Goal: Task Accomplishment & Management: Complete application form

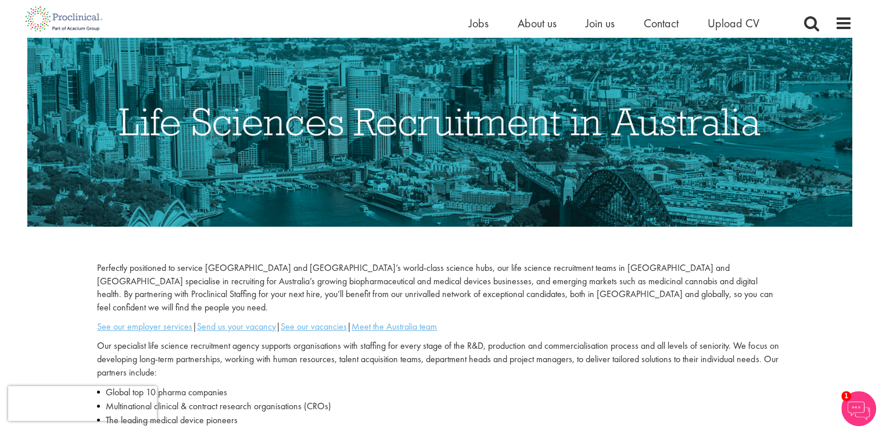
scroll to position [174, 0]
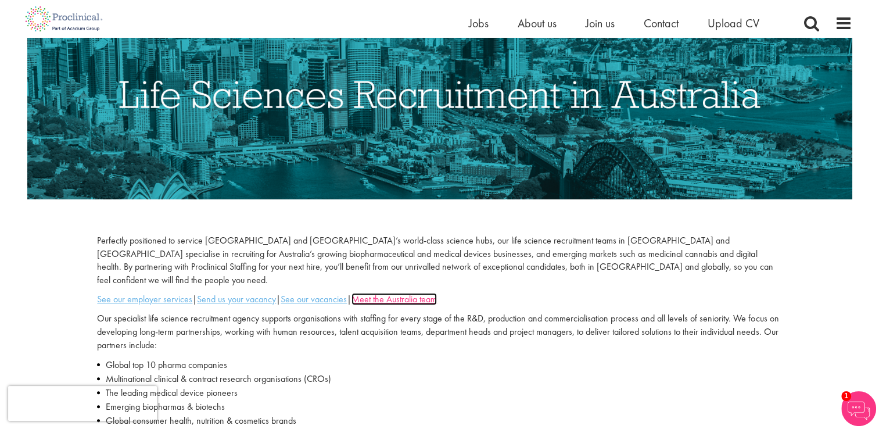
click at [389, 293] on u "Meet the Australia team" at bounding box center [394, 299] width 85 height 12
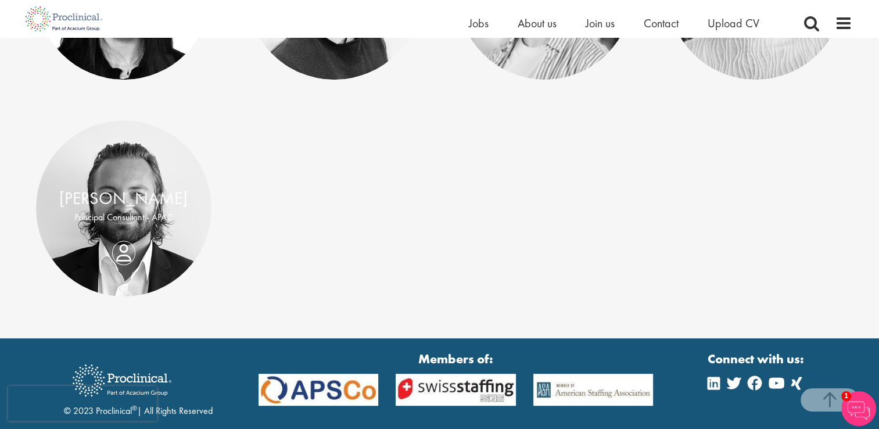
scroll to position [270, 0]
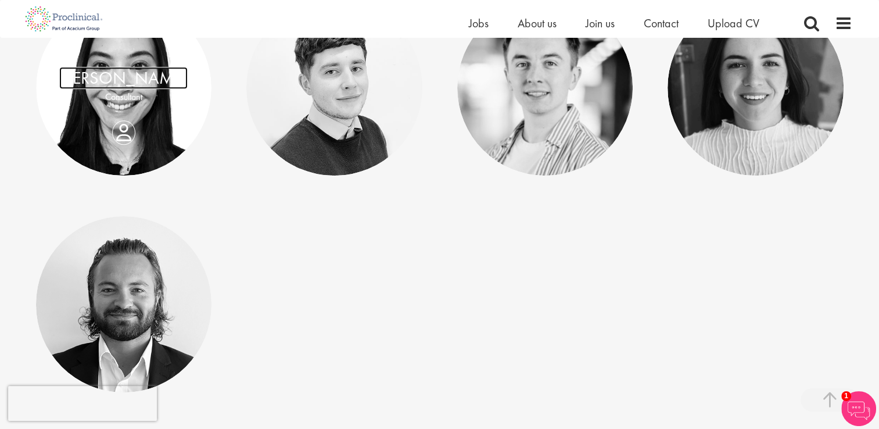
click at [126, 80] on link "Pamela Phoumavong" at bounding box center [123, 78] width 128 height 22
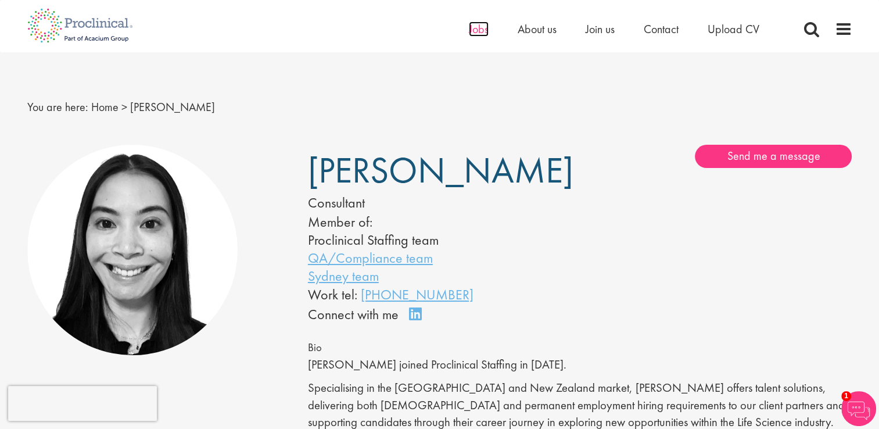
click at [473, 32] on span "Jobs" at bounding box center [479, 29] width 20 height 15
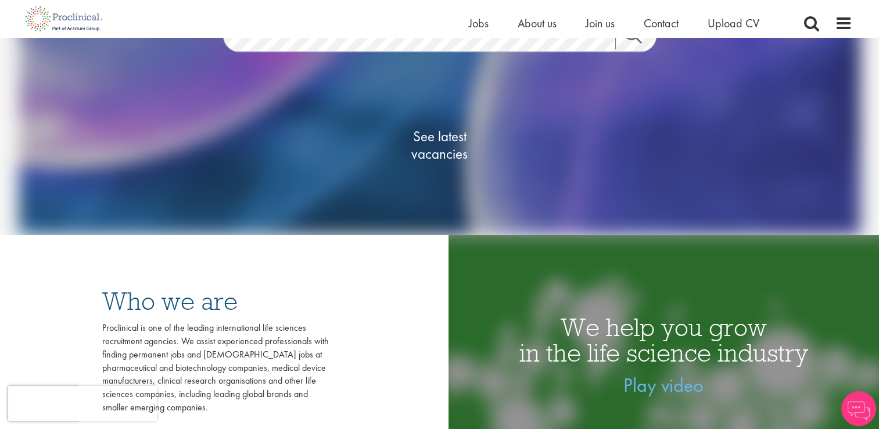
scroll to position [174, 0]
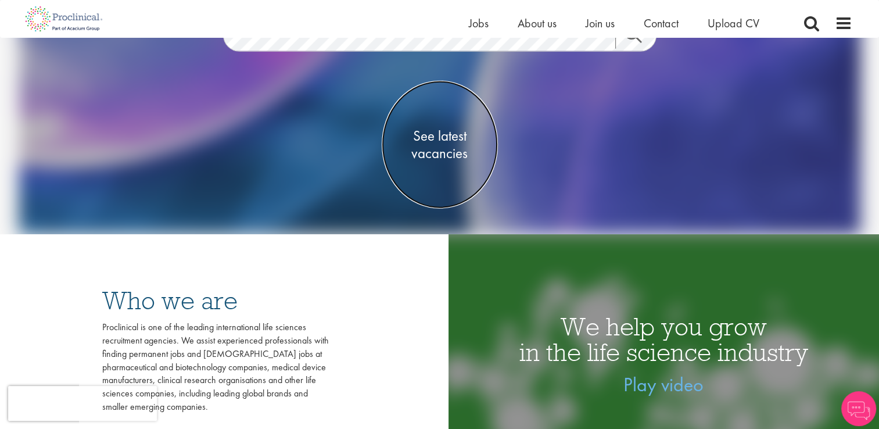
click at [440, 152] on span "See latest vacancies" at bounding box center [440, 144] width 116 height 35
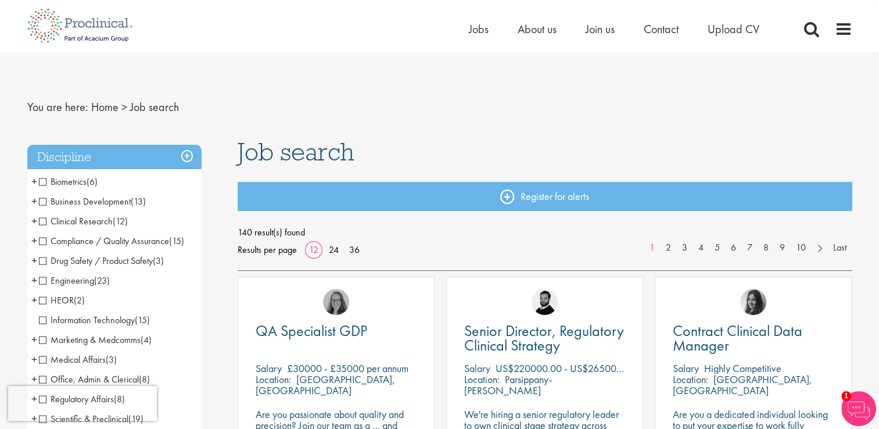
scroll to position [349, 0]
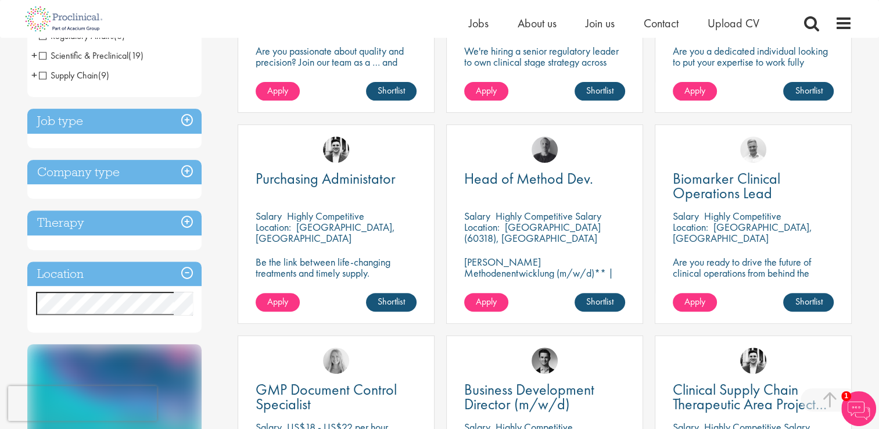
click at [186, 119] on h3 "Job type" at bounding box center [114, 121] width 174 height 25
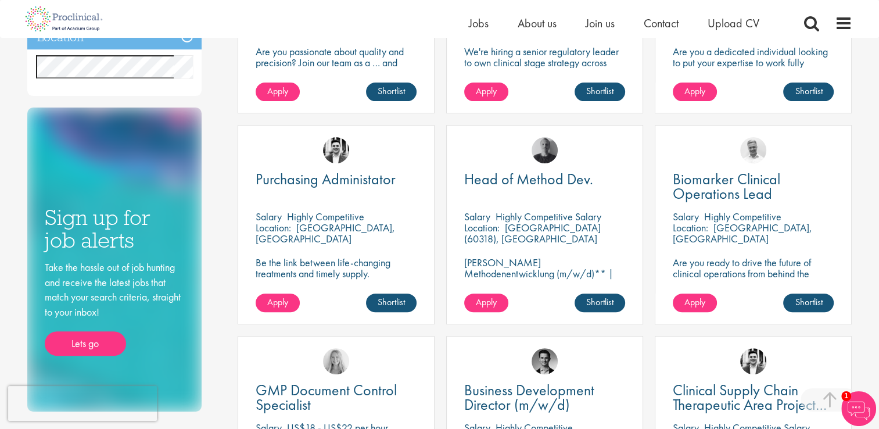
scroll to position [58, 0]
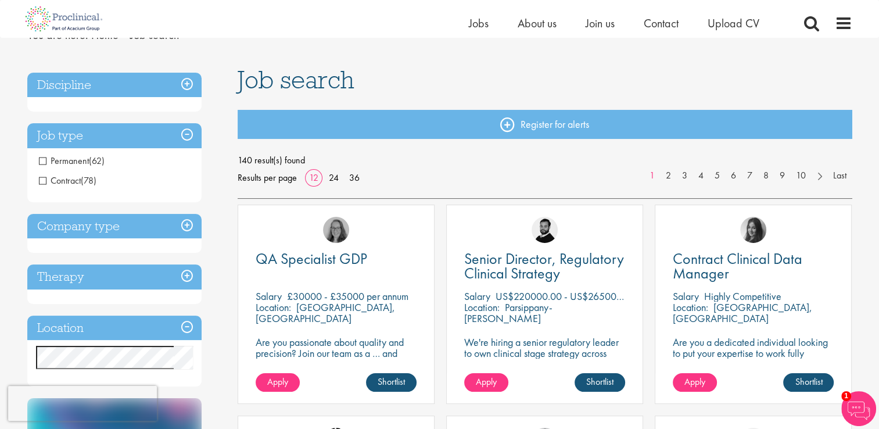
click at [181, 227] on h3 "Company type" at bounding box center [114, 226] width 174 height 25
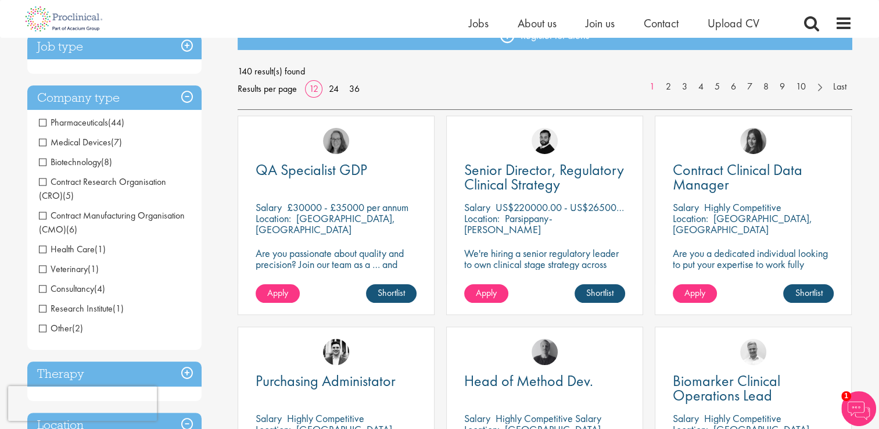
scroll to position [0, 0]
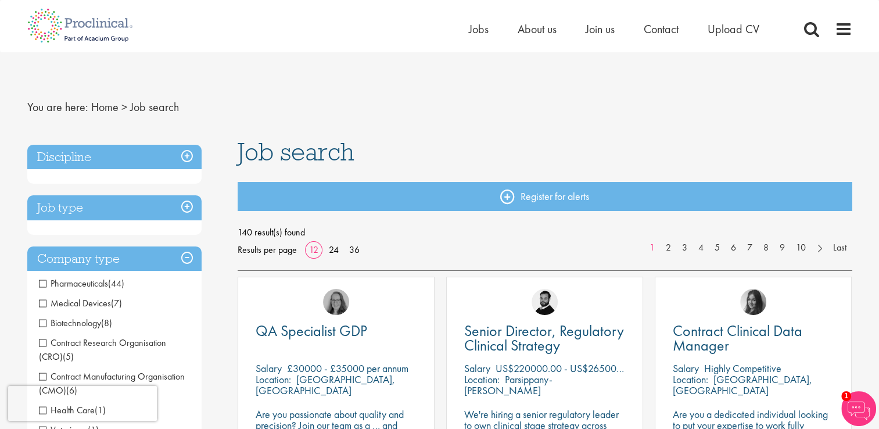
click at [187, 152] on h3 "Discipline" at bounding box center [114, 157] width 174 height 25
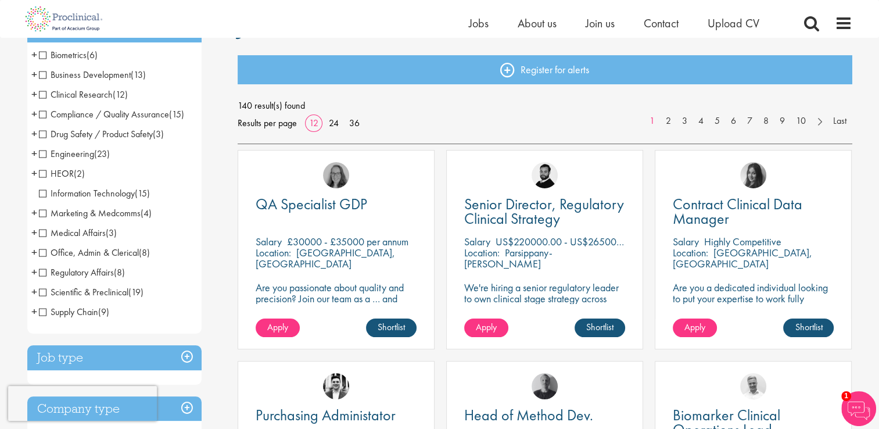
scroll to position [116, 0]
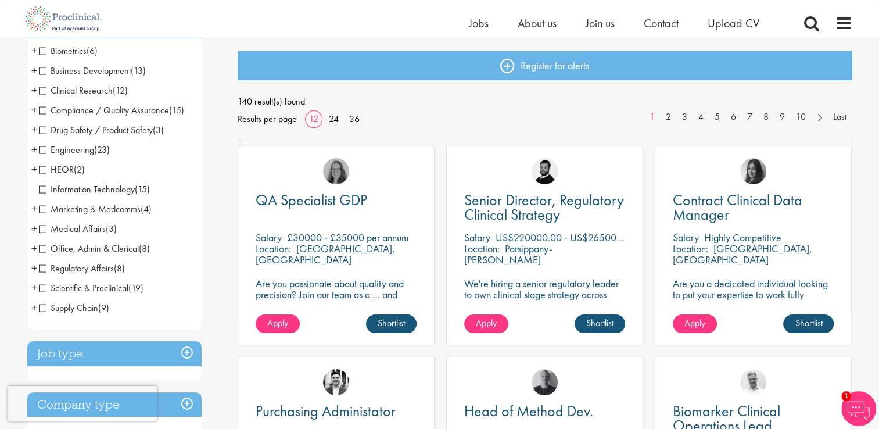
click at [45, 246] on span "Office, Admin & Clerical" at bounding box center [89, 248] width 100 height 12
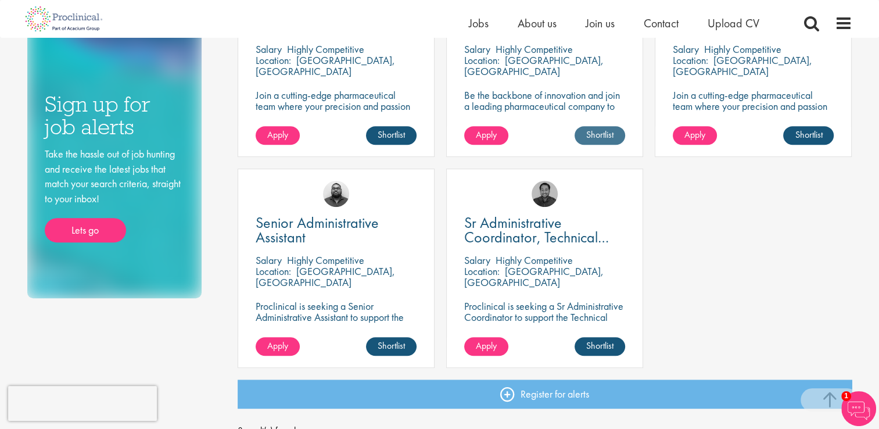
scroll to position [523, 0]
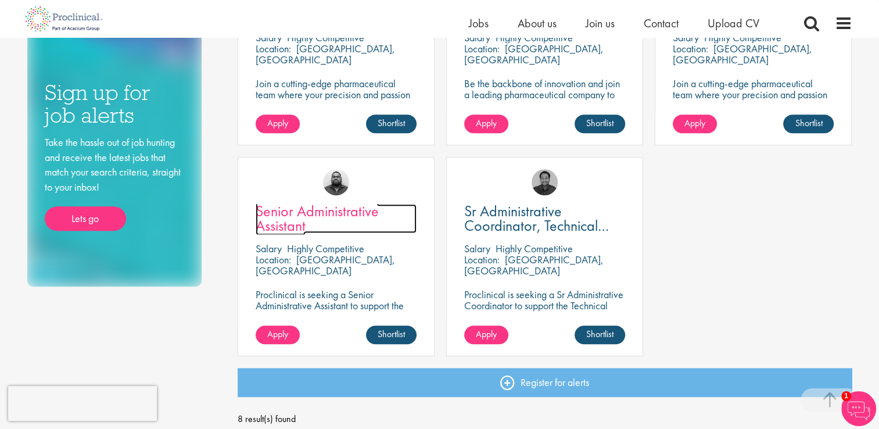
click at [309, 208] on span "Senior Administrative Assistant" at bounding box center [317, 218] width 123 height 34
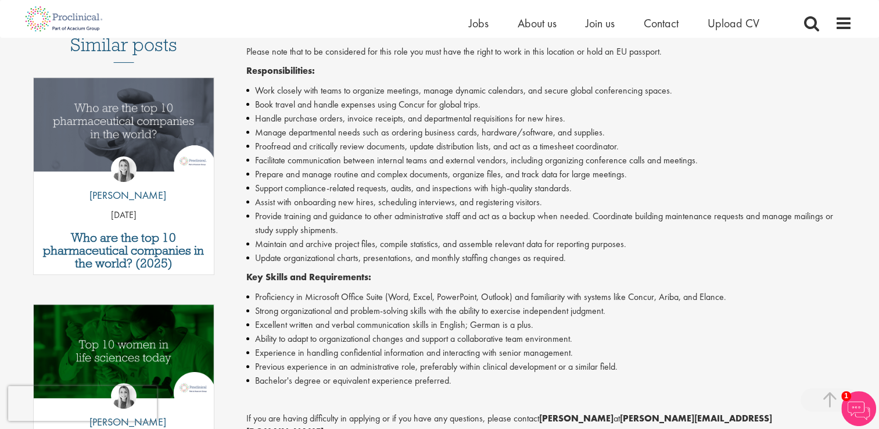
scroll to position [349, 0]
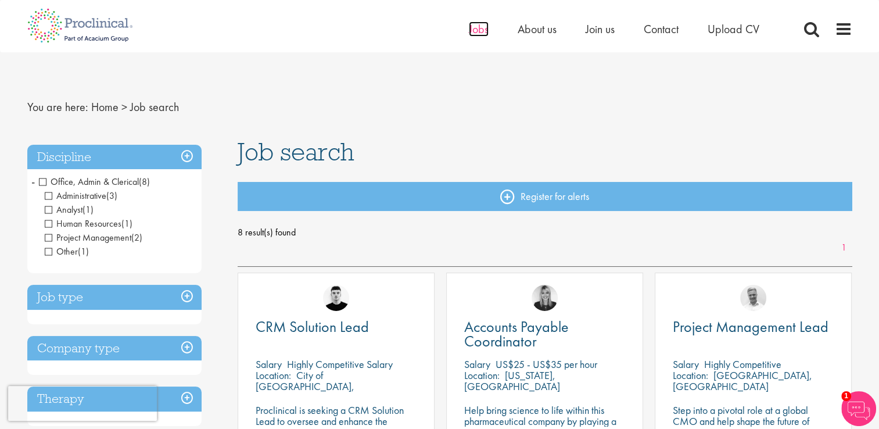
click at [477, 29] on span "Jobs" at bounding box center [479, 29] width 20 height 15
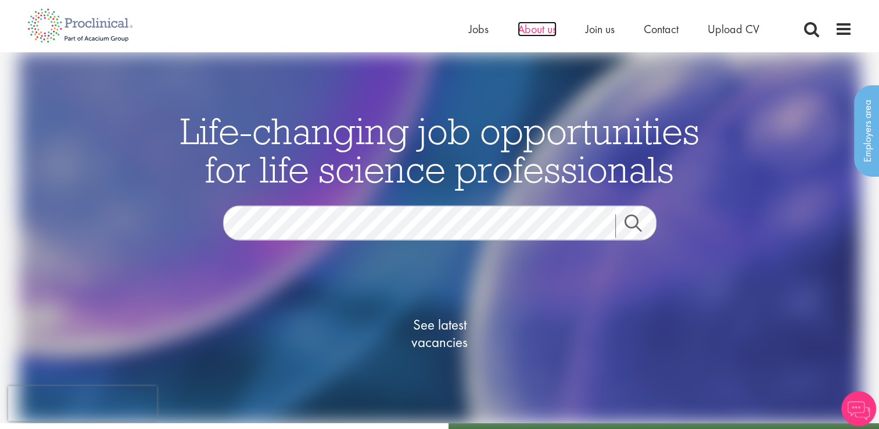
click at [532, 31] on span "About us" at bounding box center [537, 29] width 39 height 15
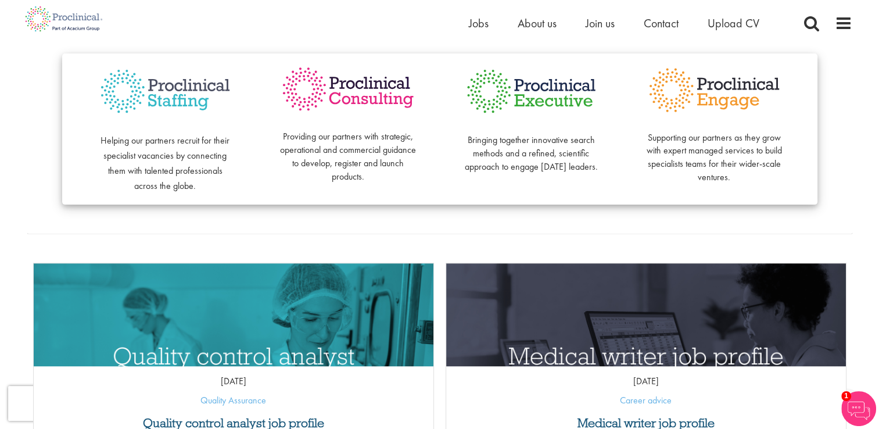
scroll to position [233, 0]
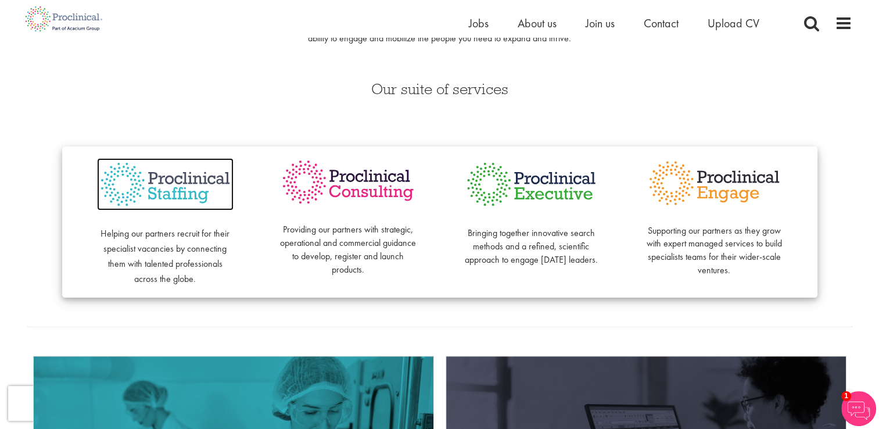
click at [158, 185] on img at bounding box center [165, 184] width 137 height 53
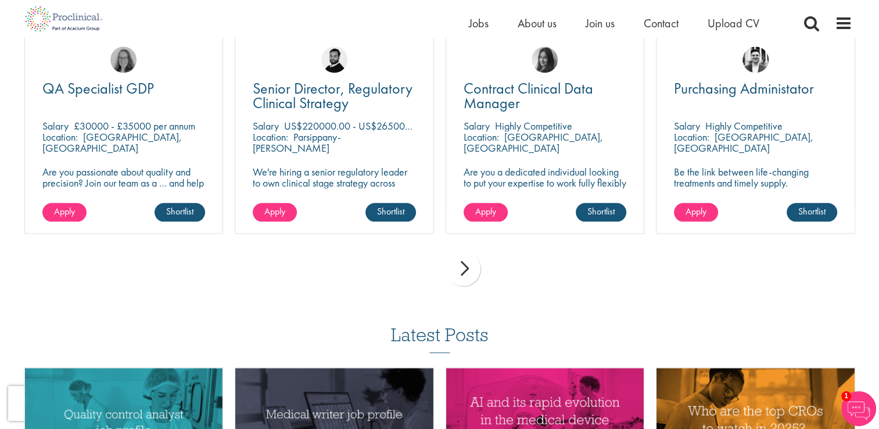
scroll to position [1163, 0]
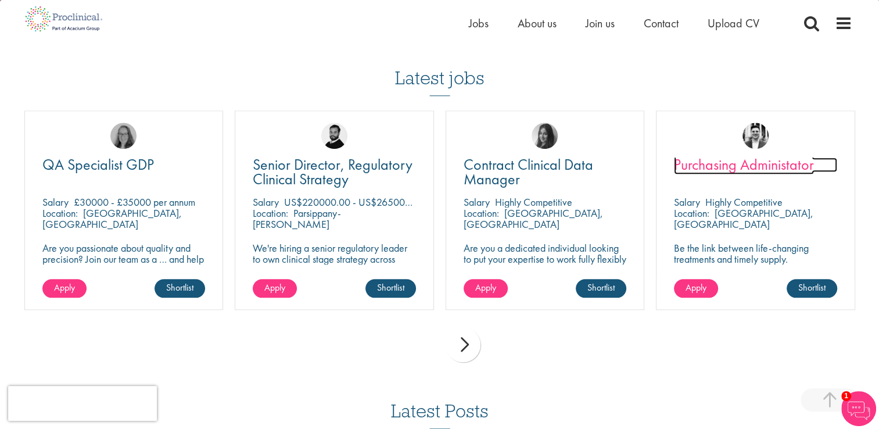
click at [772, 155] on span "Purchasing Administator" at bounding box center [744, 165] width 140 height 20
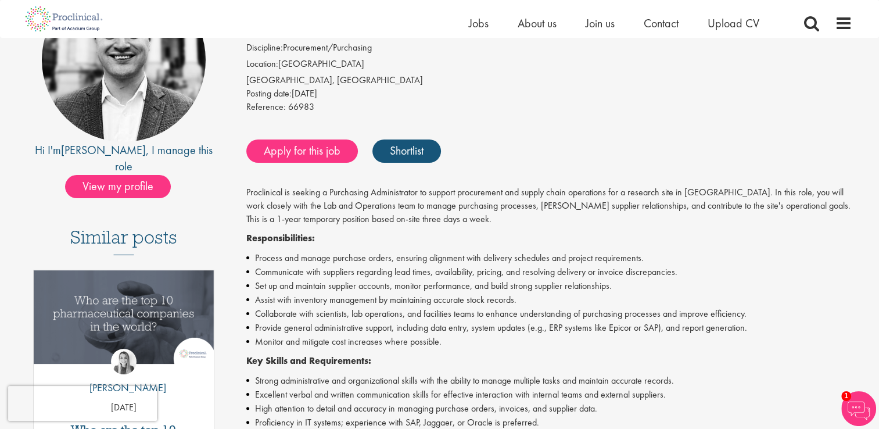
scroll to position [174, 0]
